Goal: Task Accomplishment & Management: Use online tool/utility

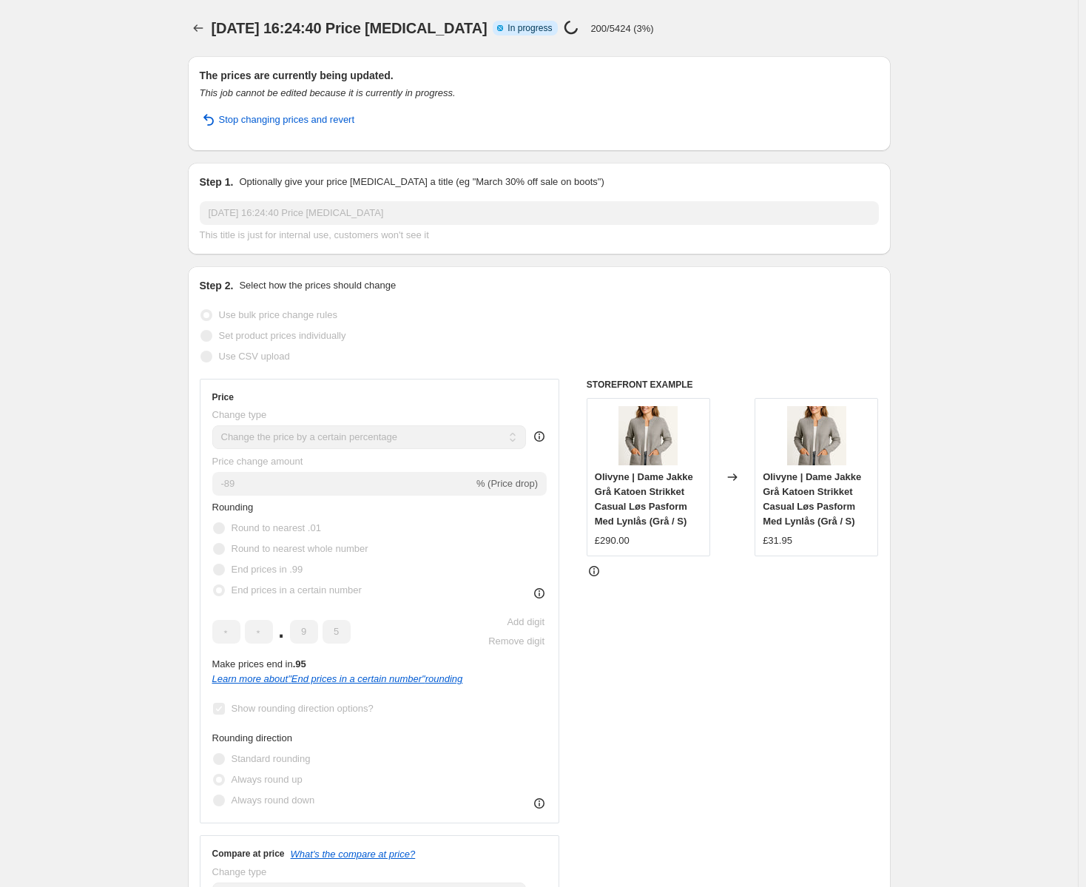
select select "percentage"
select select "remove"
select select "collection"
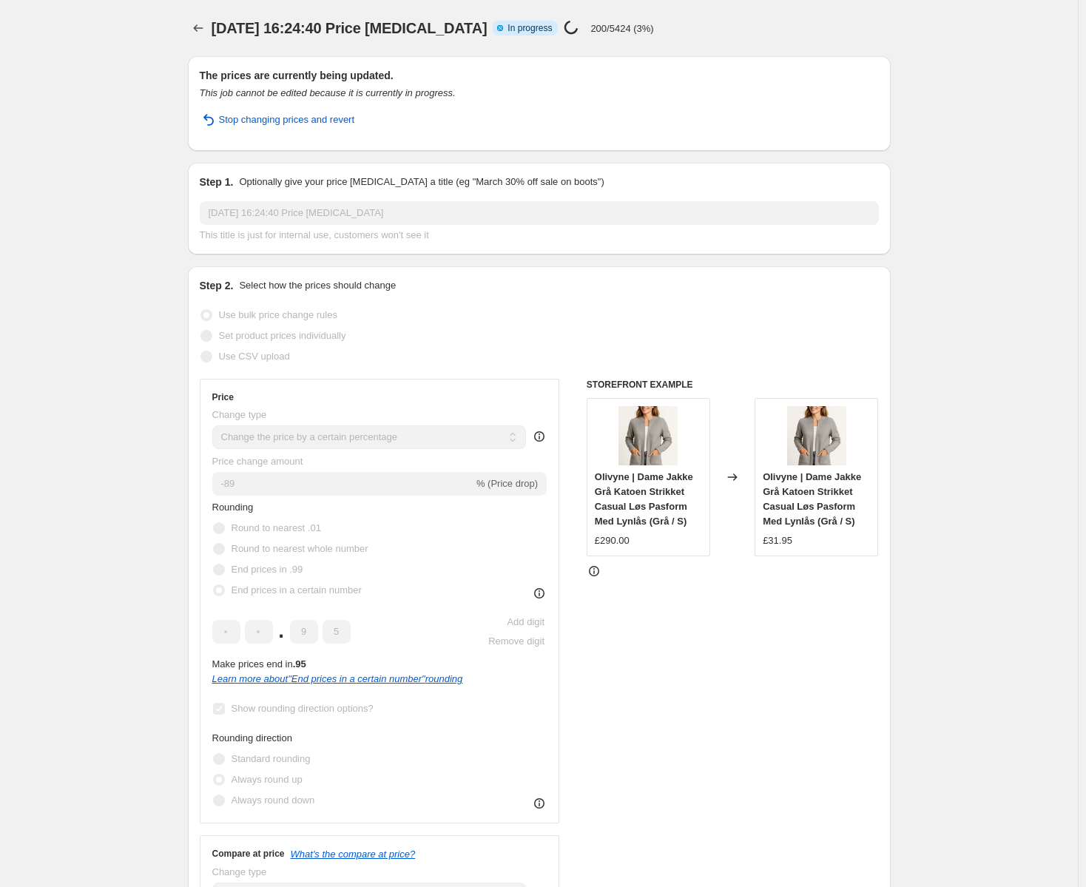
select select "collection"
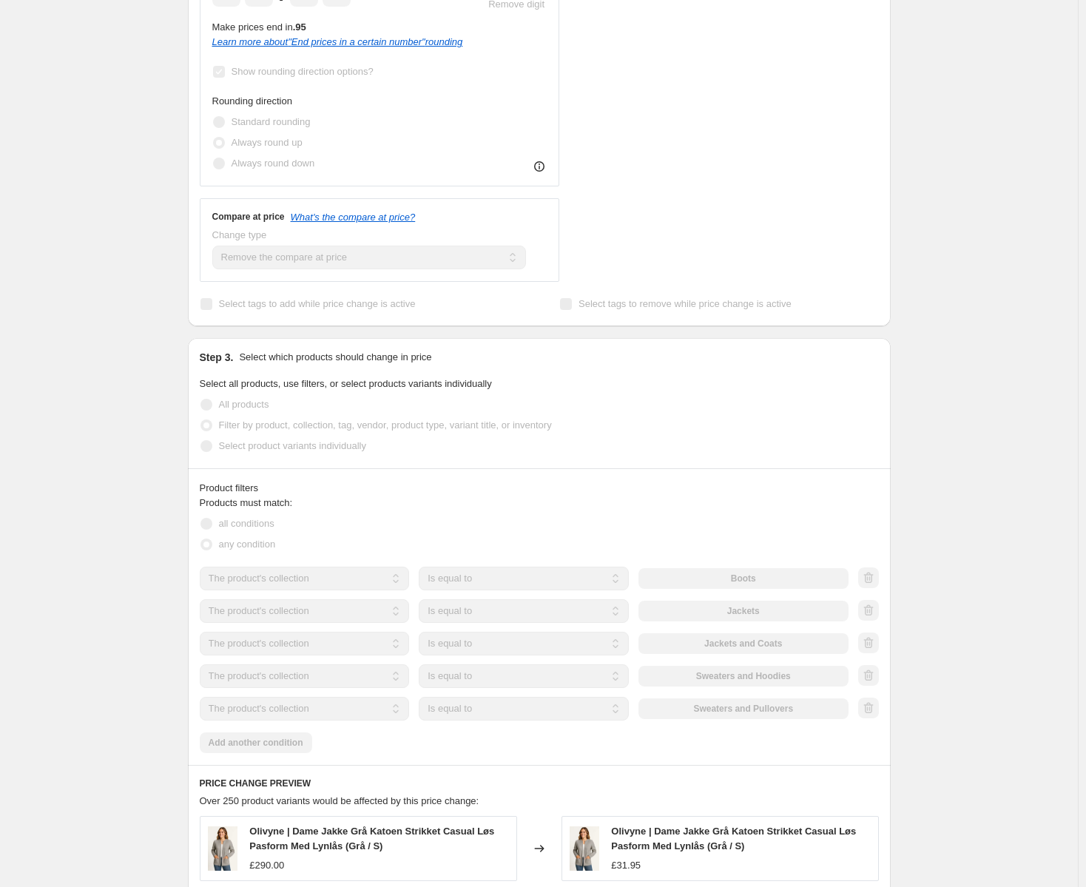
scroll to position [573, 0]
